Goal: Task Accomplishment & Management: Use online tool/utility

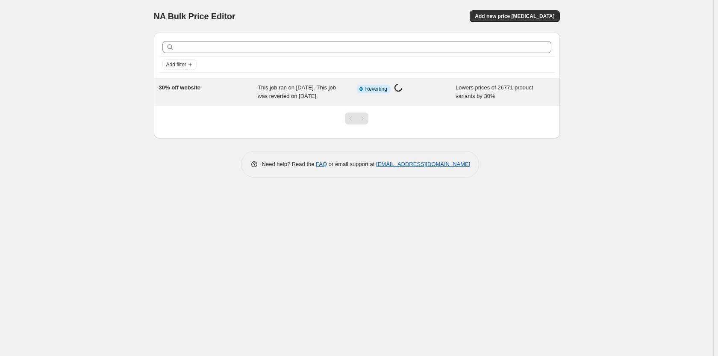
click at [329, 97] on span "This job ran on [DATE]. This job was reverted on [DATE]." at bounding box center [297, 91] width 78 height 15
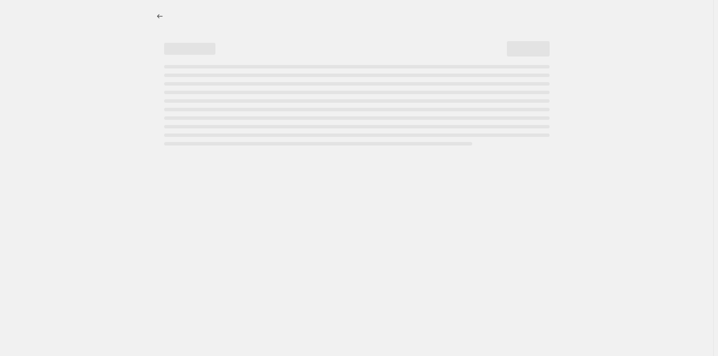
select select "percentage"
select select "collection"
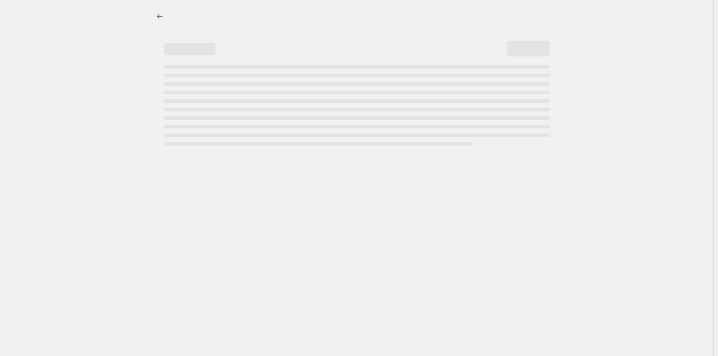
select select "collection"
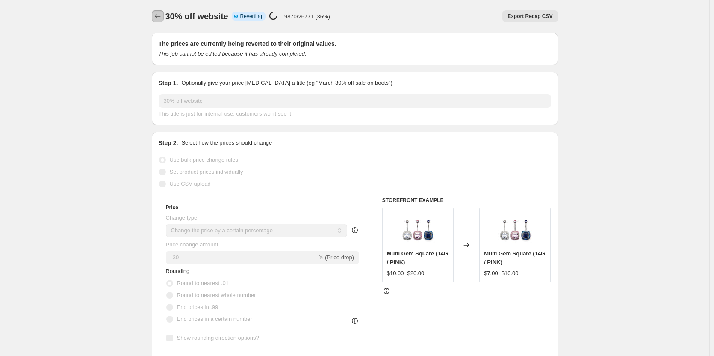
click at [157, 17] on icon "Price change jobs" at bounding box center [157, 16] width 9 height 9
